Goal: Task Accomplishment & Management: Manage account settings

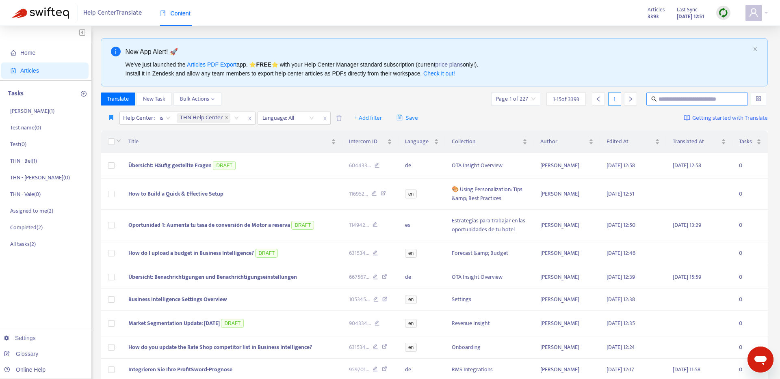
scroll to position [2, 0]
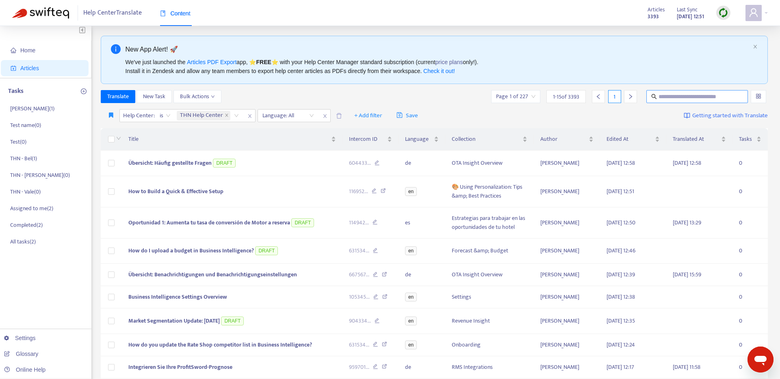
click at [686, 101] on input "text" at bounding box center [697, 96] width 78 height 9
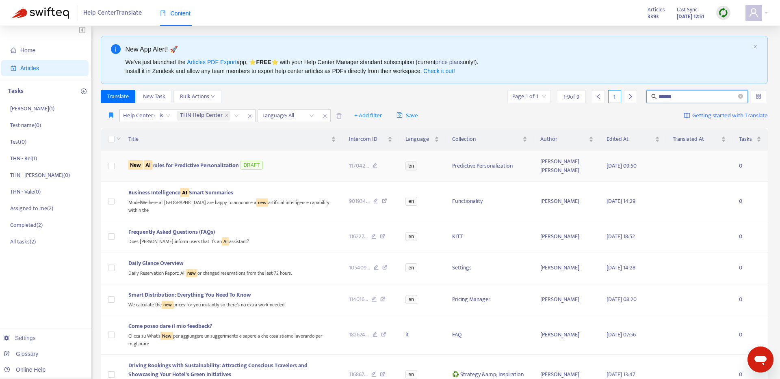
click at [223, 167] on span "New AI rules for Predictive Personalization" at bounding box center [183, 164] width 110 height 9
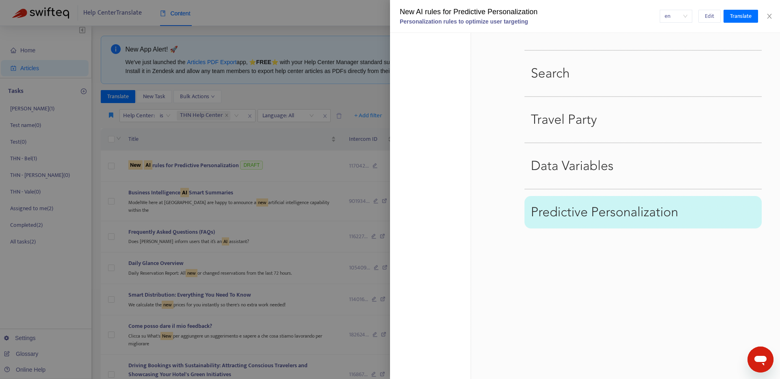
scroll to position [455, 0]
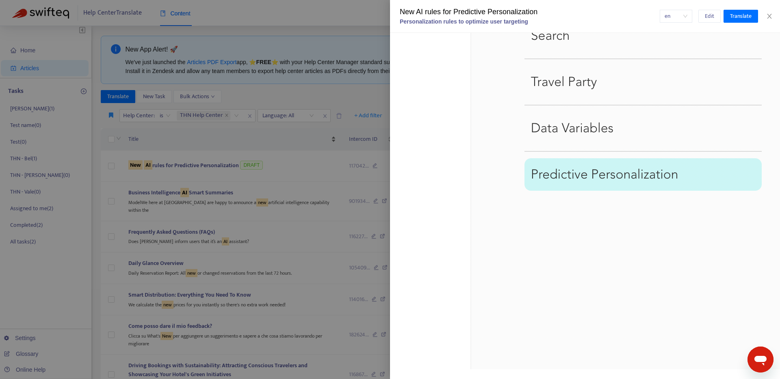
click at [308, 139] on div at bounding box center [390, 189] width 780 height 379
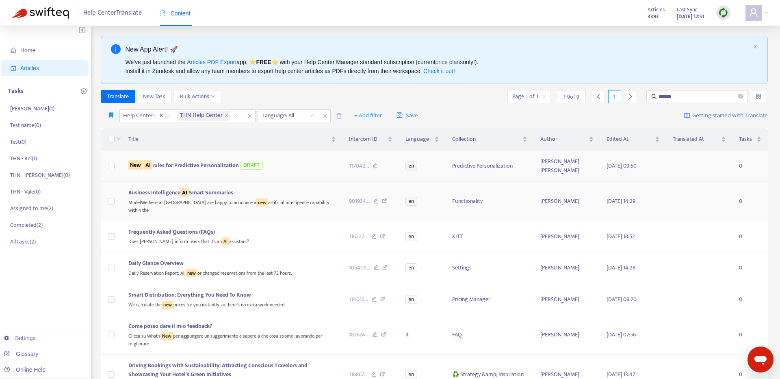
click at [259, 186] on td "Business Intelligence AI Smart Summaries ModelWe here at Lighthouse are happy t…" at bounding box center [232, 201] width 220 height 39
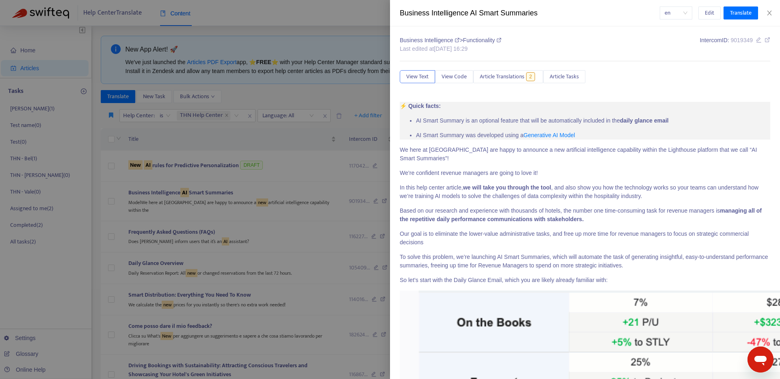
click at [276, 173] on div at bounding box center [390, 189] width 780 height 379
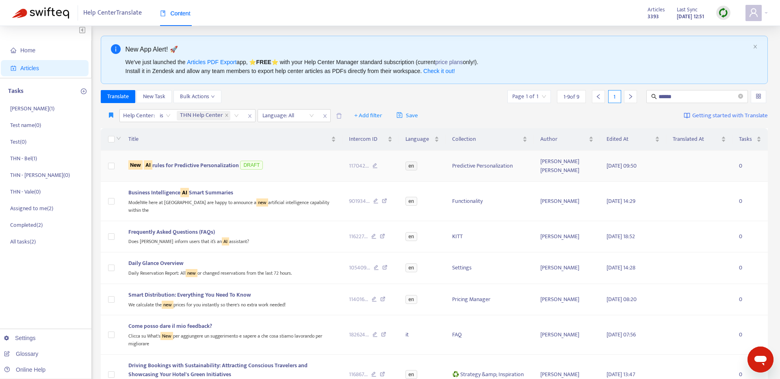
click at [287, 166] on div "New AI rules for Predictive Personalization DRAFT" at bounding box center [231, 166] width 207 height 12
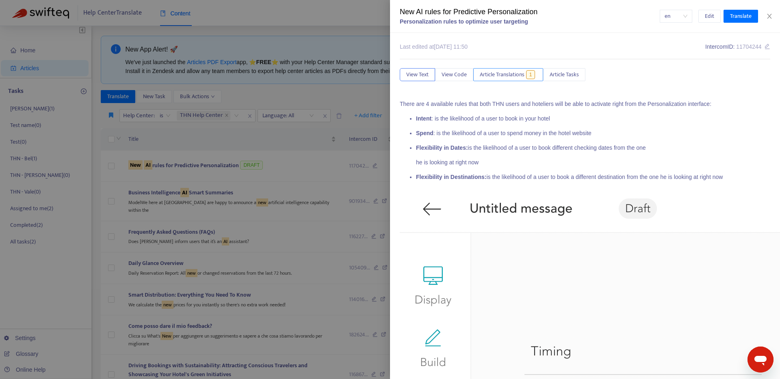
click at [519, 75] on span "Article Translations" at bounding box center [502, 74] width 45 height 9
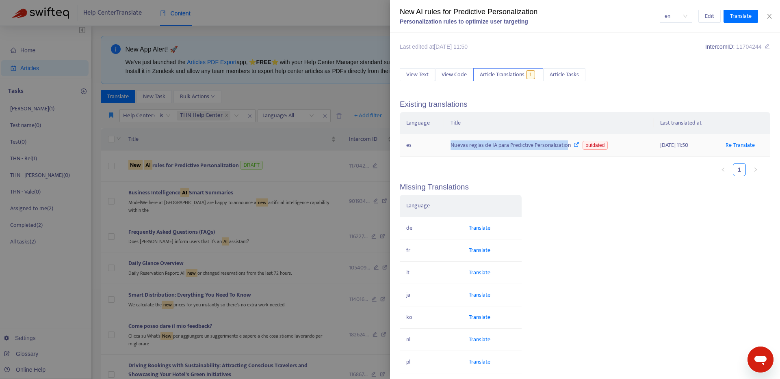
copy div "Nuevas reglas de IA para Predictive Personalizatio"
drag, startPoint x: 507, startPoint y: 147, endPoint x: 388, endPoint y: 151, distance: 119.4
click at [567, 147] on td "Nuevas reglas de IA para Predictive Personalization outdated" at bounding box center [549, 145] width 210 height 22
click at [302, 143] on div at bounding box center [390, 189] width 780 height 379
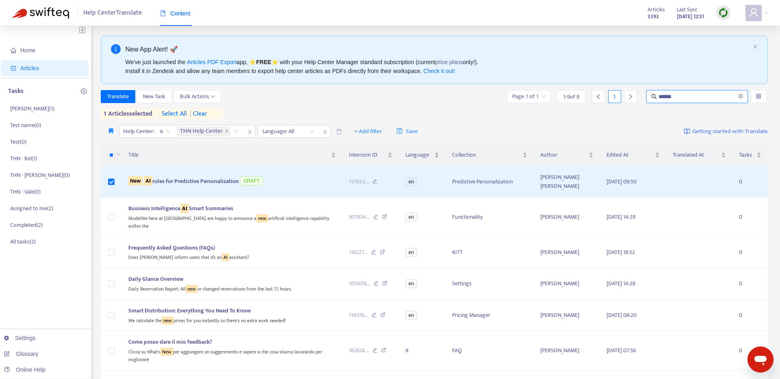
click at [666, 94] on input "******" at bounding box center [697, 96] width 78 height 9
drag, startPoint x: 683, startPoint y: 97, endPoint x: 621, endPoint y: 92, distance: 62.3
click at [621, 92] on div "Page 1 of 1 1 - 9 of 9 1 ******" at bounding box center [637, 96] width 262 height 13
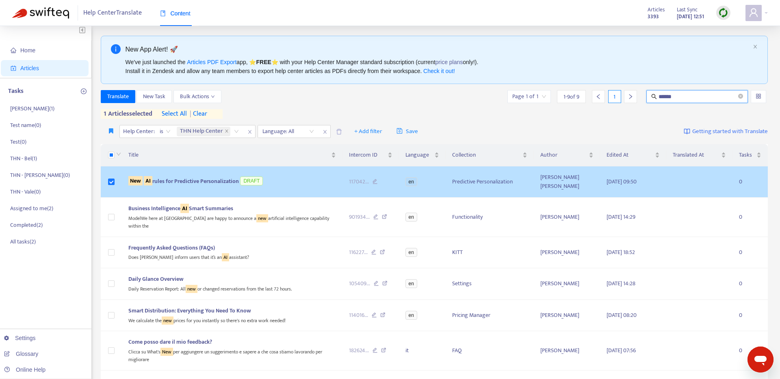
paste input "**********"
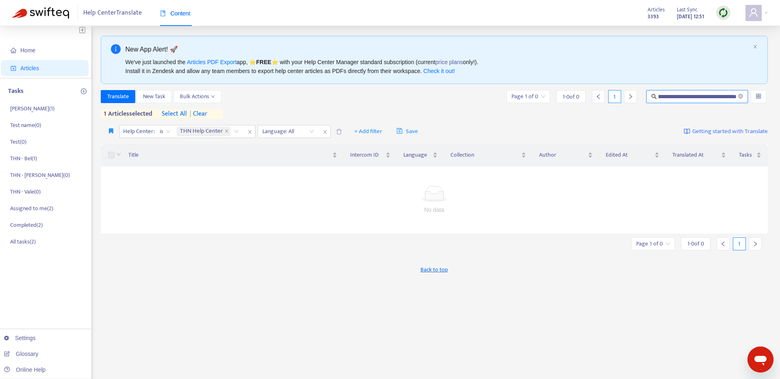
scroll to position [0, 53]
drag, startPoint x: 700, startPoint y: 96, endPoint x: 779, endPoint y: 90, distance: 79.4
click at [779, 90] on div "**********" at bounding box center [390, 267] width 780 height 487
click at [716, 98] on input "**********" at bounding box center [697, 96] width 78 height 9
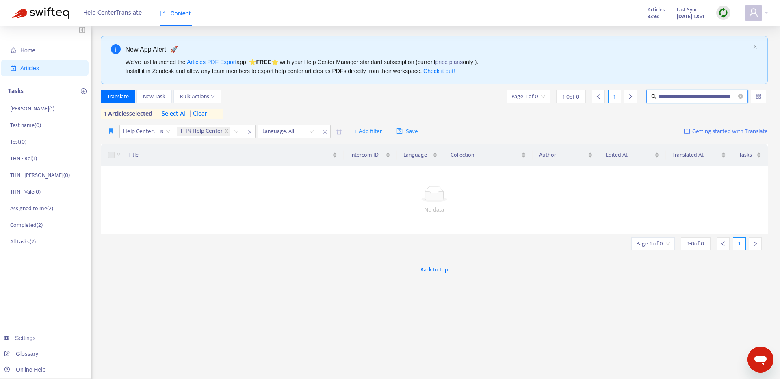
scroll to position [0, 15]
click at [716, 98] on input "**********" at bounding box center [697, 96] width 78 height 9
click at [723, 97] on input "**********" at bounding box center [697, 96] width 78 height 9
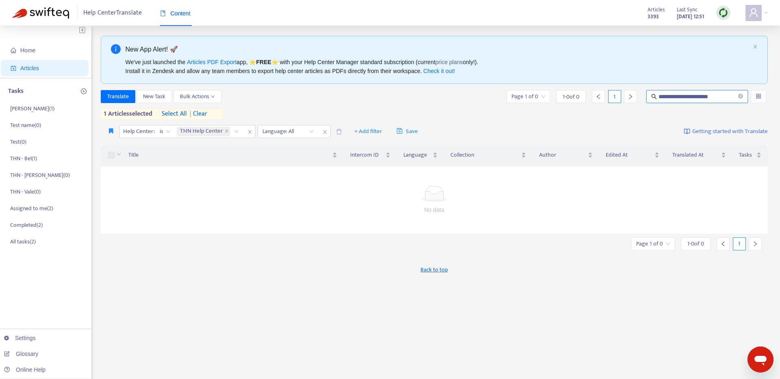
type input "**********"
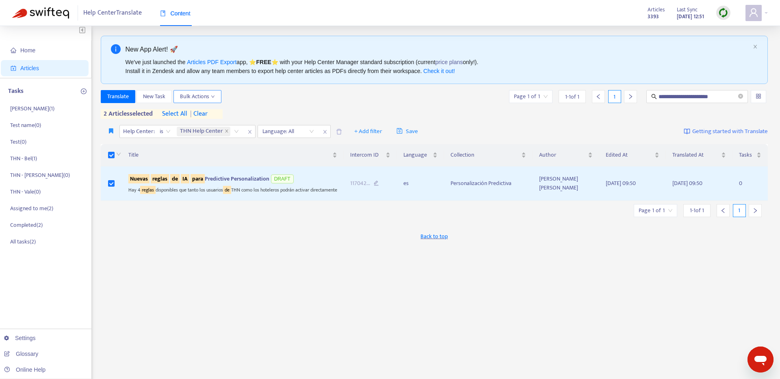
click at [190, 95] on span "Bulk Actions" at bounding box center [197, 96] width 35 height 9
click at [190, 94] on span "Bulk Actions" at bounding box center [197, 96] width 35 height 9
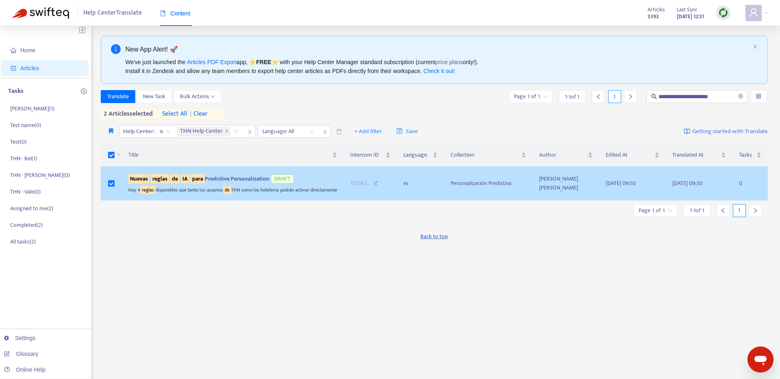
click at [207, 184] on div "Nuevas reglas de IA para Predictive Personalization DRAFT" at bounding box center [232, 179] width 209 height 12
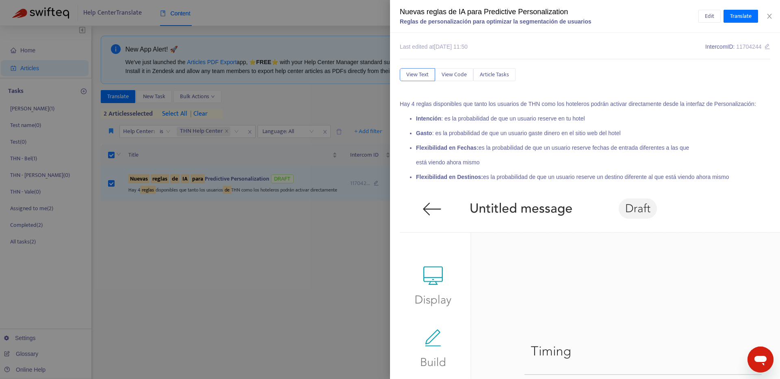
click at [776, 16] on div "Nuevas reglas de IA para Predictive Personalization Reglas de personalización p…" at bounding box center [585, 16] width 390 height 33
drag, startPoint x: 775, startPoint y: 14, endPoint x: 625, endPoint y: 32, distance: 150.9
click at [773, 15] on div "Nuevas reglas de IA para Predictive Personalization Reglas de personalización p…" at bounding box center [585, 16] width 390 height 33
click at [324, 117] on div at bounding box center [390, 189] width 780 height 379
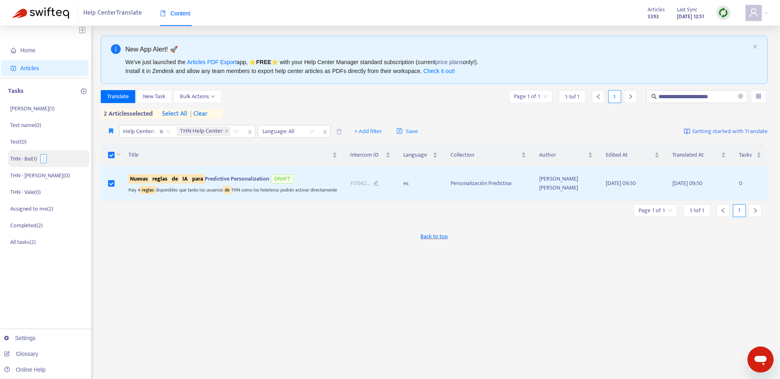
click at [43, 160] on icon "more" at bounding box center [44, 159] width 6 height 6
click at [46, 156] on icon "more" at bounding box center [44, 159] width 6 height 6
click at [211, 238] on div "Back to top" at bounding box center [434, 236] width 667 height 20
click at [53, 229] on li "Completed ( 2 )" at bounding box center [48, 225] width 81 height 17
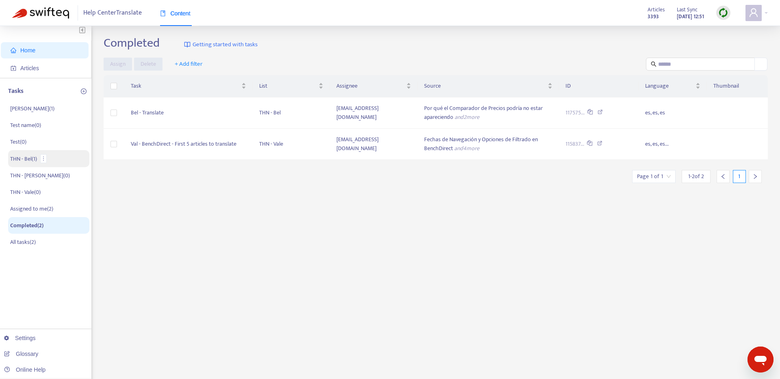
click at [32, 156] on p "THN - Bel ( 1 )" at bounding box center [23, 159] width 27 height 9
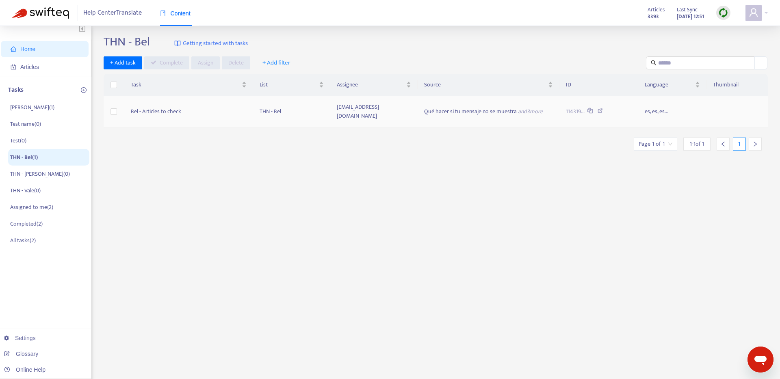
scroll to position [5, 0]
click at [190, 105] on td "Bel - Articles to check" at bounding box center [188, 110] width 129 height 31
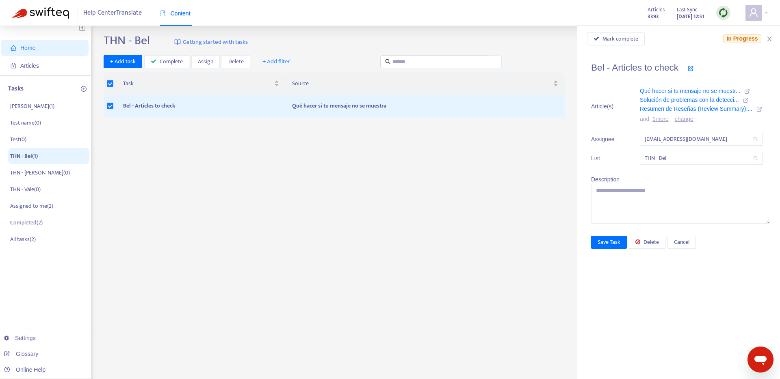
click at [662, 119] on link "1 more" at bounding box center [660, 119] width 16 height 6
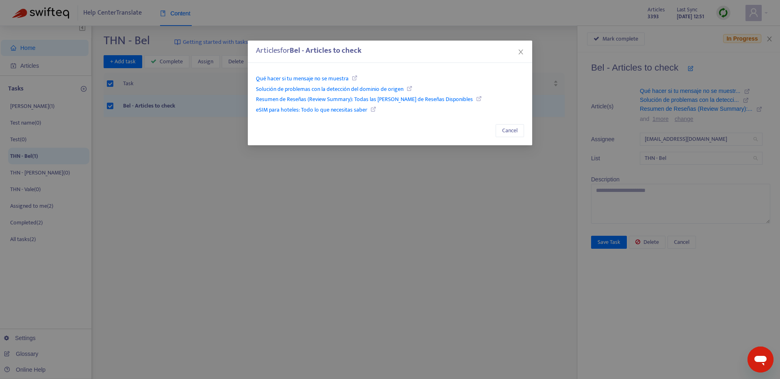
click at [519, 52] on icon "close" at bounding box center [520, 52] width 6 height 6
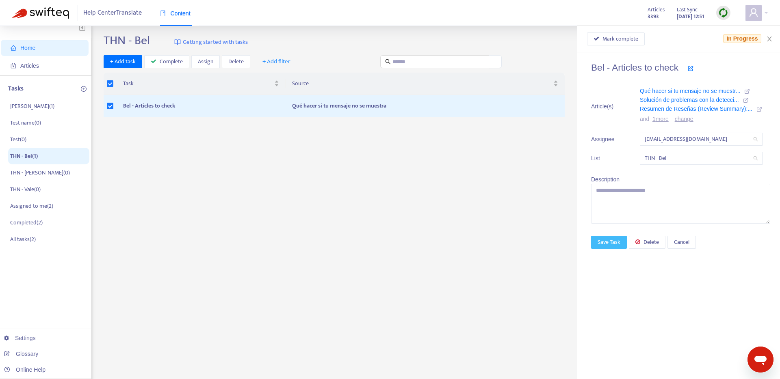
click at [609, 242] on span "Save Task" at bounding box center [608, 242] width 23 height 9
drag, startPoint x: 641, startPoint y: 32, endPoint x: 634, endPoint y: 38, distance: 9.0
click at [641, 33] on button "Mark complete" at bounding box center [616, 38] width 58 height 13
click at [603, 247] on button "Save Task" at bounding box center [609, 242] width 36 height 13
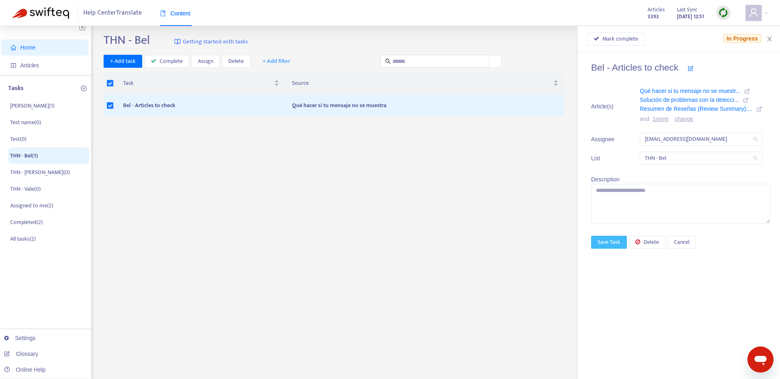
click at [600, 247] on button "Save Task" at bounding box center [609, 242] width 36 height 13
drag, startPoint x: 500, startPoint y: 210, endPoint x: 698, endPoint y: 103, distance: 225.5
click at [504, 210] on div "THN - Bel Getting started with tasks + Add task Complete Assign Delete + Add fi…" at bounding box center [436, 270] width 664 height 475
click at [773, 39] on button "Close" at bounding box center [768, 39] width 11 height 8
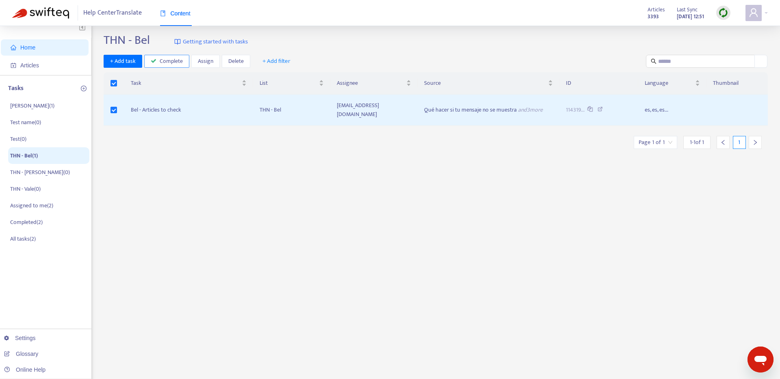
click at [162, 65] on span "Complete" at bounding box center [171, 61] width 23 height 9
click at [35, 138] on icon "more" at bounding box center [33, 139] width 6 height 6
click at [54, 137] on li "Test ( 0 )" at bounding box center [48, 139] width 81 height 17
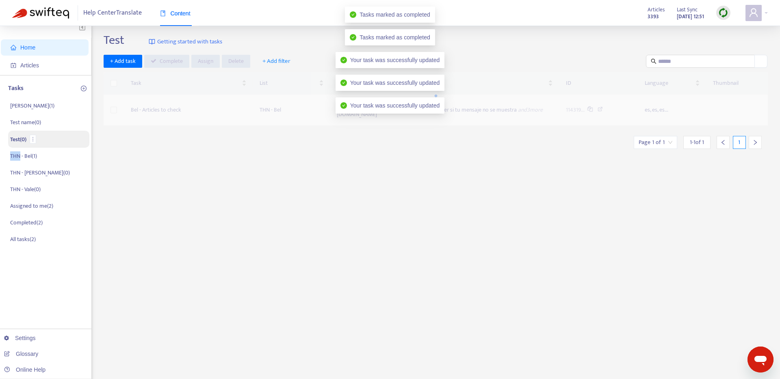
click at [54, 137] on li "Test ( 0 )" at bounding box center [48, 139] width 81 height 17
click at [55, 156] on li "THN - Bel ( 1 )" at bounding box center [48, 155] width 81 height 17
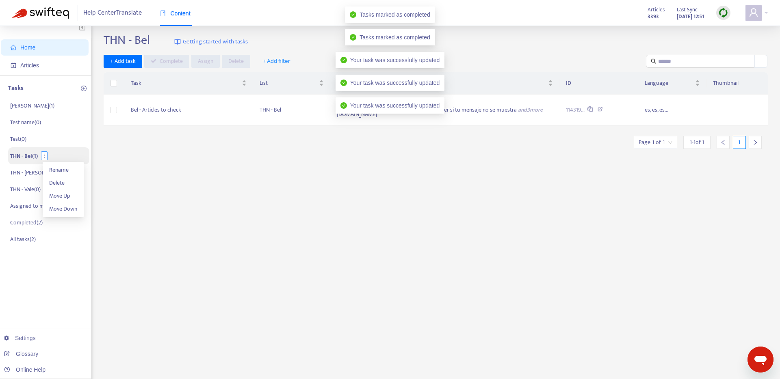
click at [46, 157] on icon "more" at bounding box center [44, 156] width 6 height 6
click at [78, 156] on li "THN - Bel ( 1 )" at bounding box center [48, 155] width 81 height 17
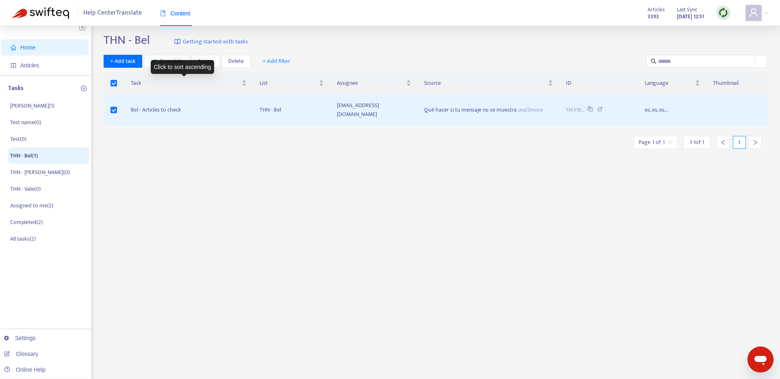
click at [173, 60] on div "Click to sort ascending" at bounding box center [183, 67] width 64 height 14
click at [162, 59] on span "Complete" at bounding box center [171, 61] width 23 height 9
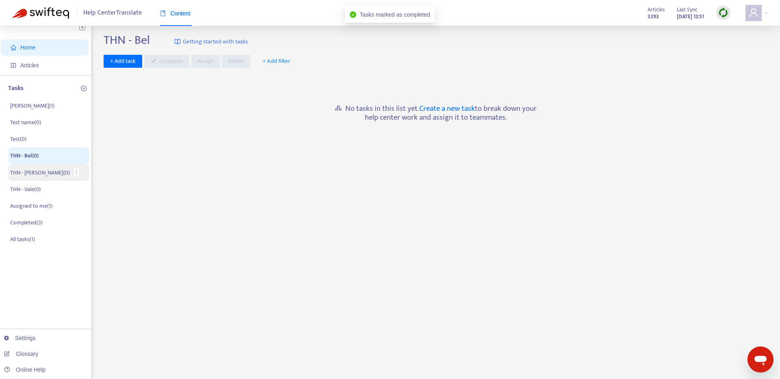
click at [56, 167] on li "THN - [PERSON_NAME] ( 0 )" at bounding box center [48, 172] width 81 height 17
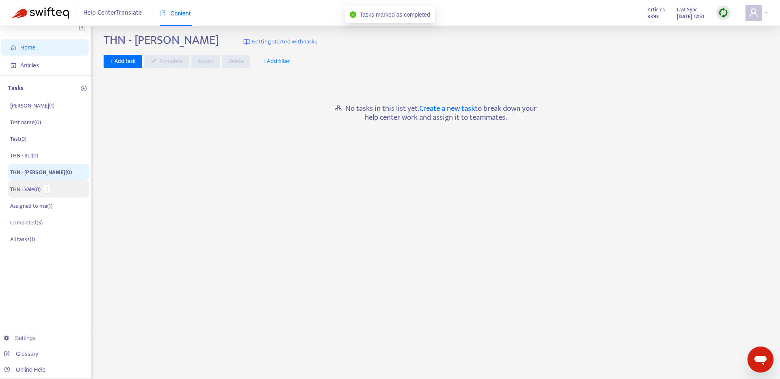
click at [65, 181] on li "THN - Vale ( 0 )" at bounding box center [48, 189] width 81 height 17
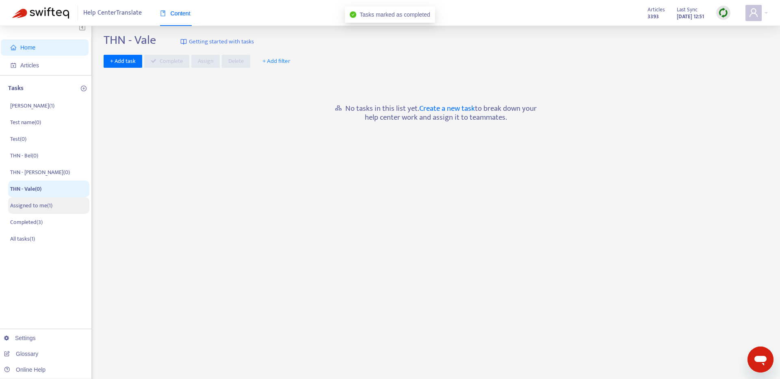
click at [66, 205] on li "Assigned to me ( 1 )" at bounding box center [48, 205] width 81 height 17
